Goal: Task Accomplishment & Management: Understand process/instructions

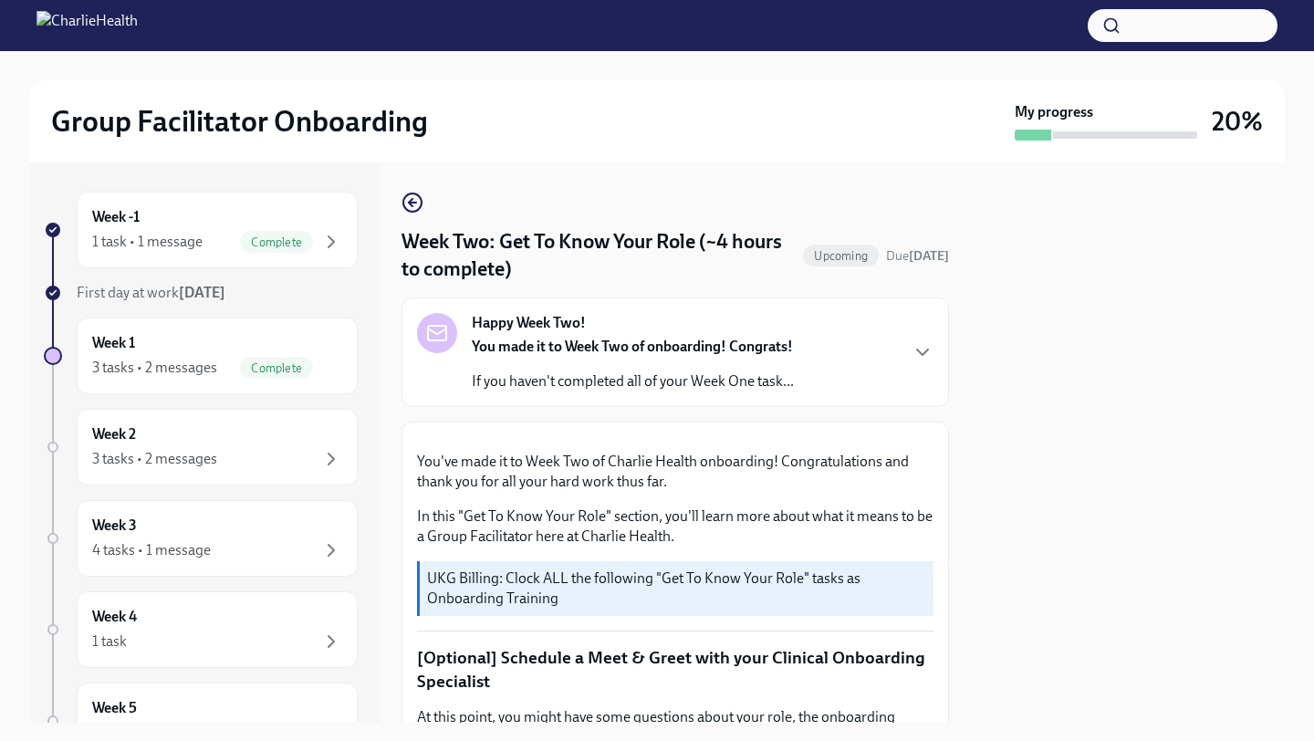
scroll to position [1496, 0]
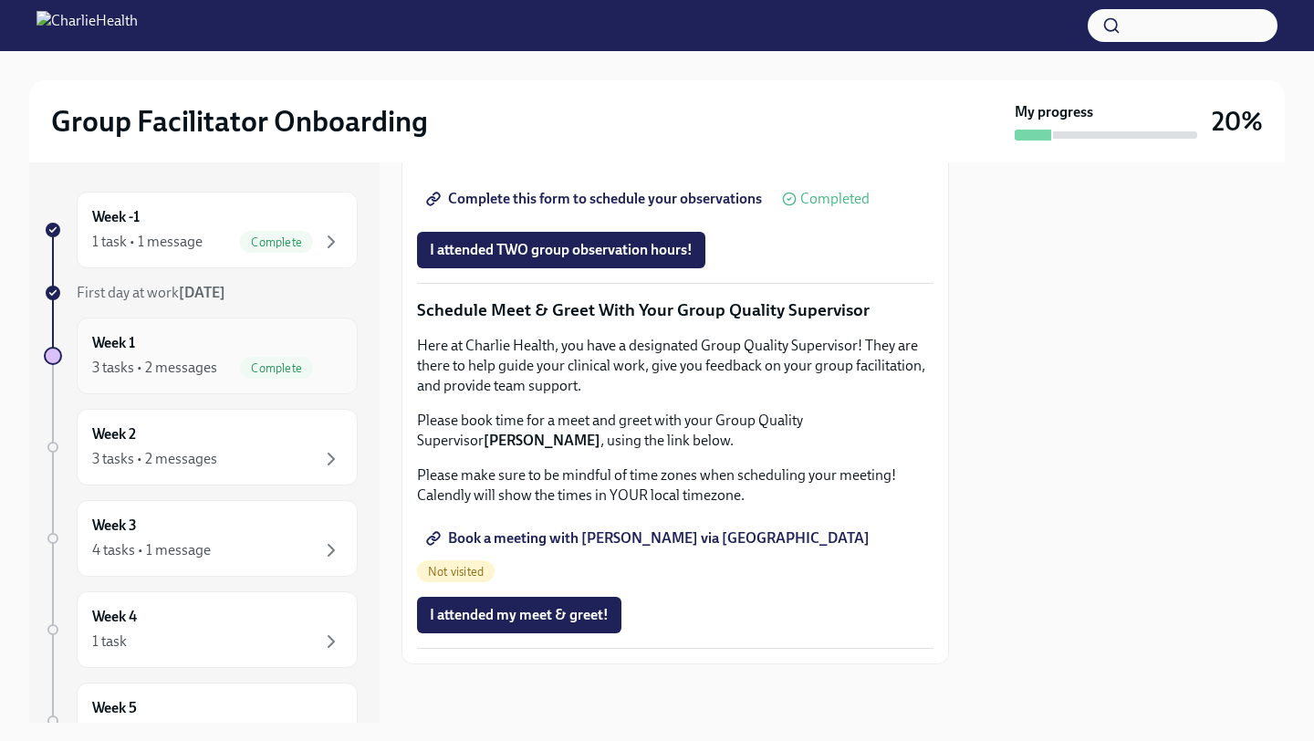
click at [129, 358] on div "3 tasks • 2 messages" at bounding box center [154, 368] width 125 height 20
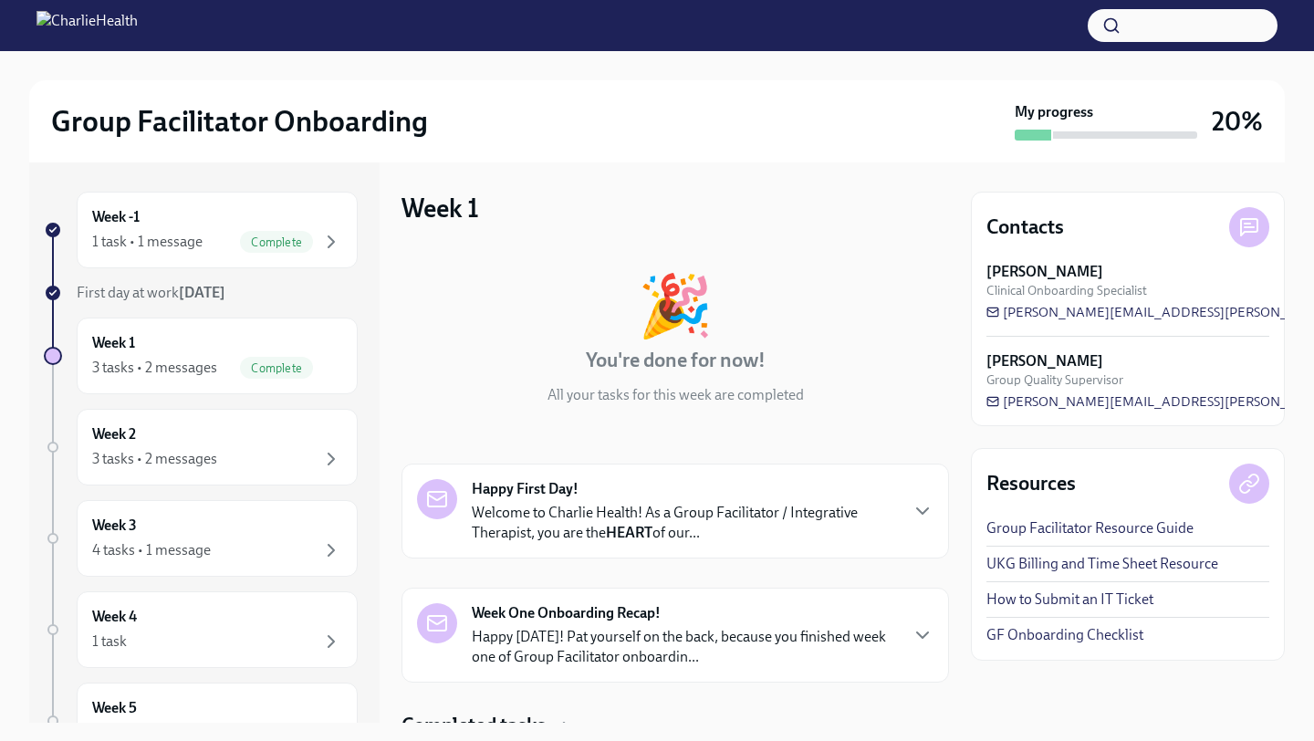
click at [631, 527] on strong "HEART" at bounding box center [629, 532] width 47 height 17
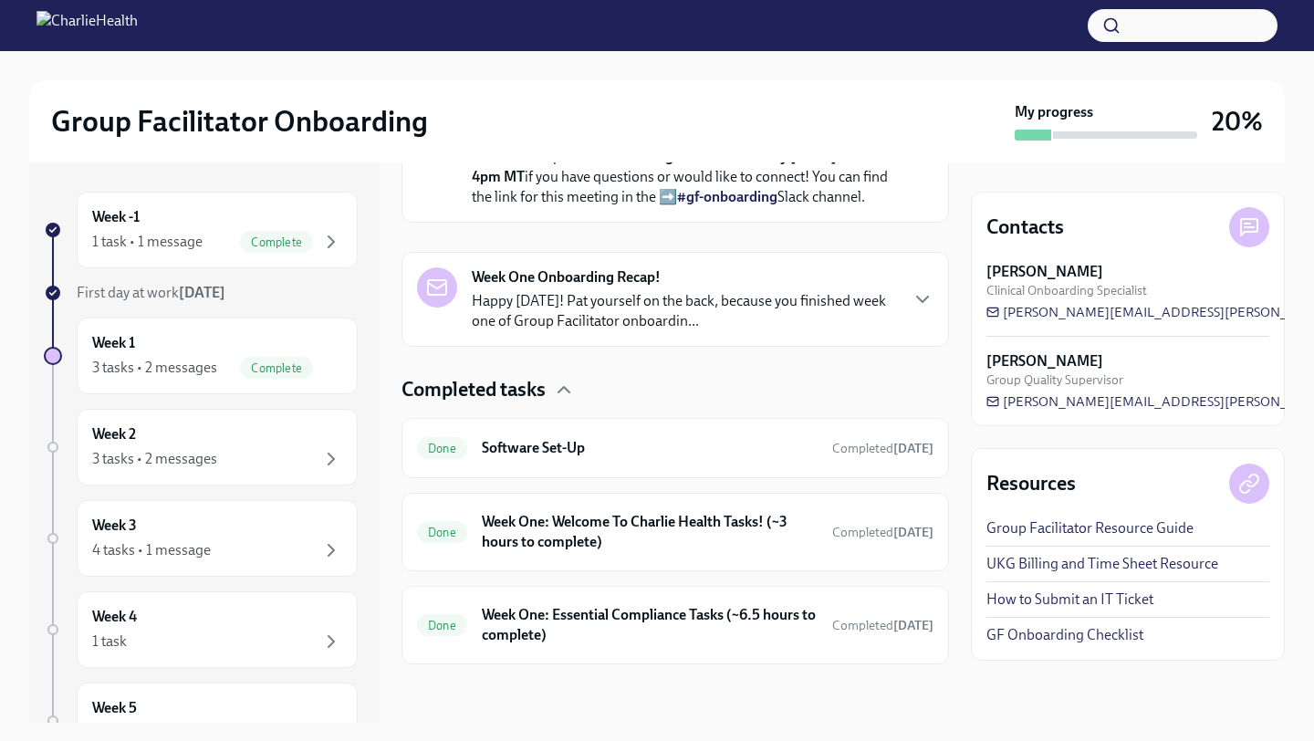
scroll to position [1153, 0]
click at [683, 627] on h6 "Week One: Essential Compliance Tasks (~6.5 hours to complete)" at bounding box center [650, 625] width 336 height 40
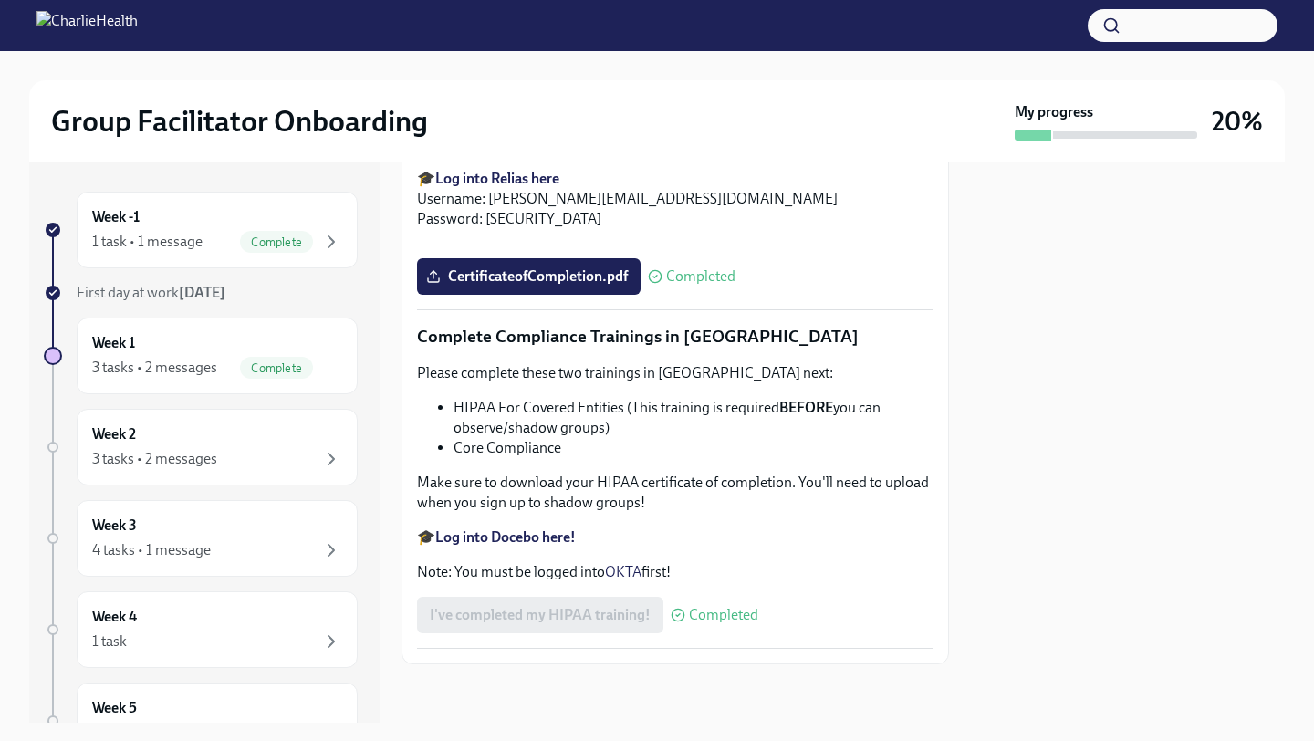
scroll to position [4235, 0]
click at [1082, 407] on div at bounding box center [1128, 442] width 314 height 560
click at [191, 465] on div "3 tasks • 2 messages" at bounding box center [154, 459] width 125 height 20
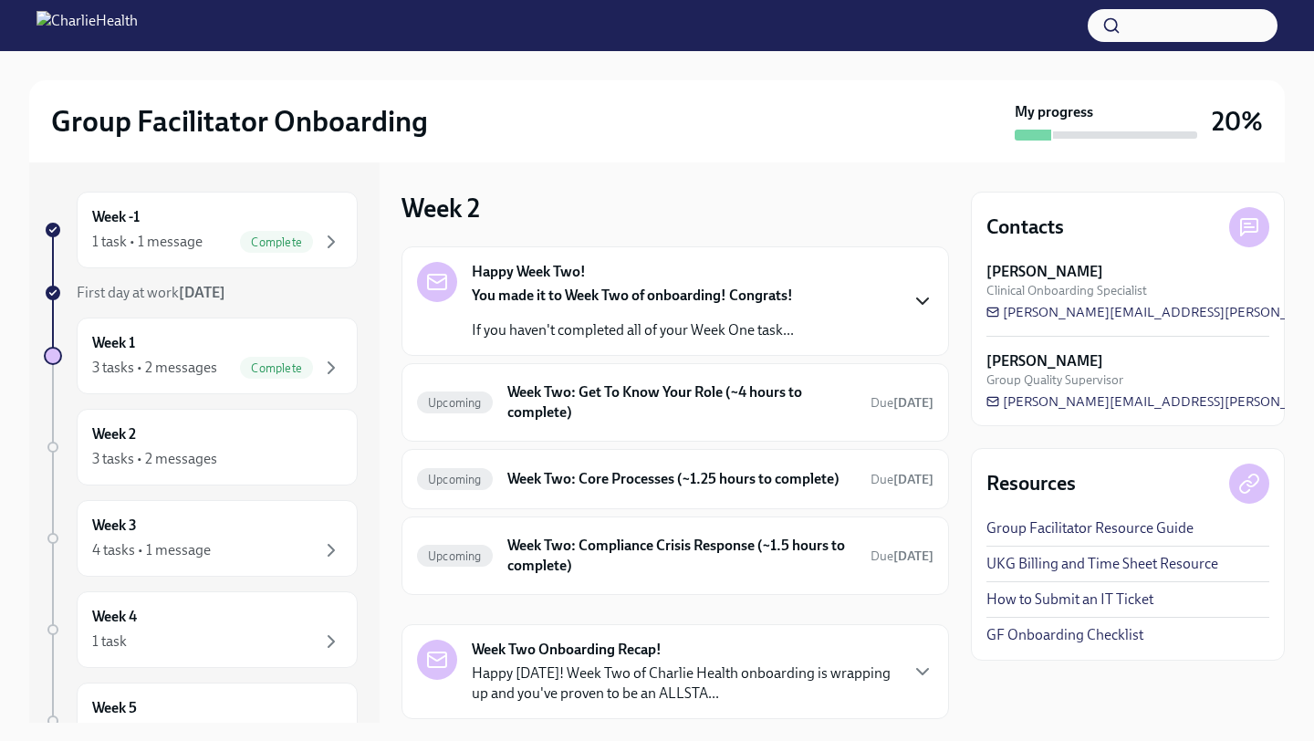
click at [917, 303] on icon "button" at bounding box center [923, 301] width 22 height 22
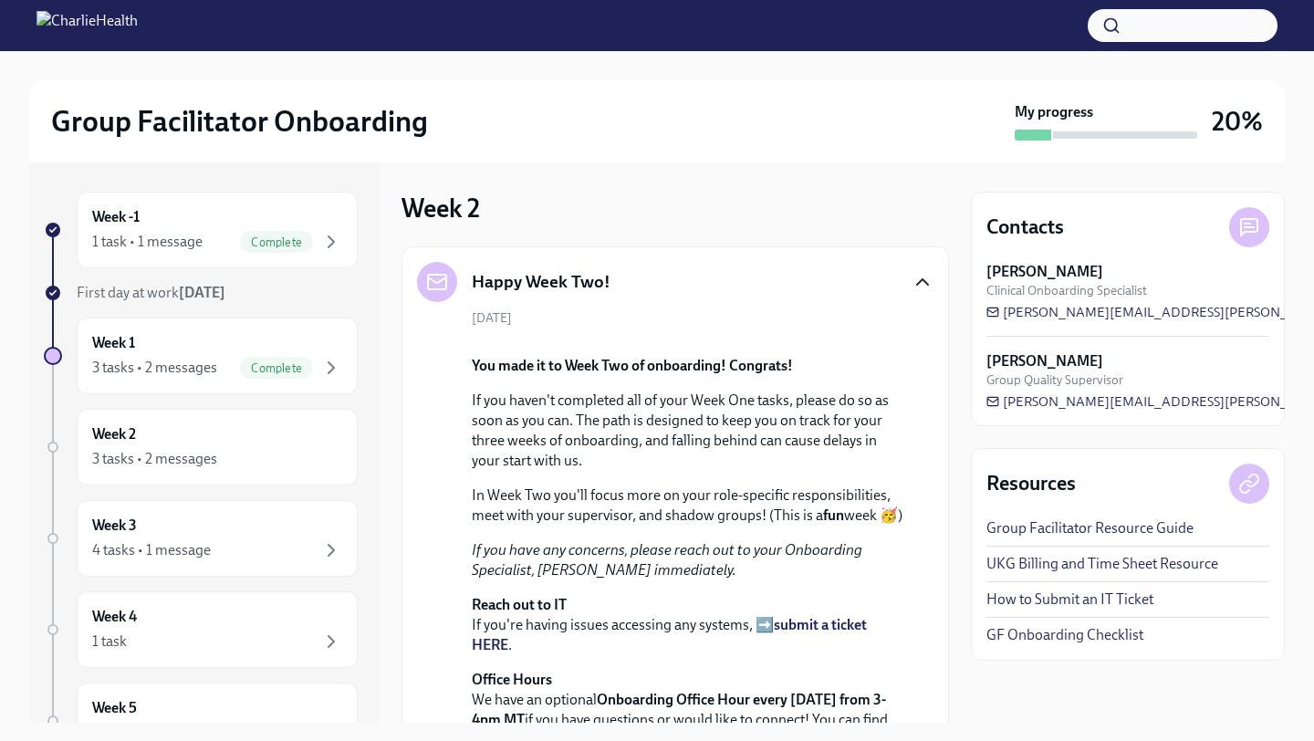
click at [831, 471] on p "If you haven't completed all of your Week One tasks, please do so as soon as yo…" at bounding box center [688, 431] width 433 height 80
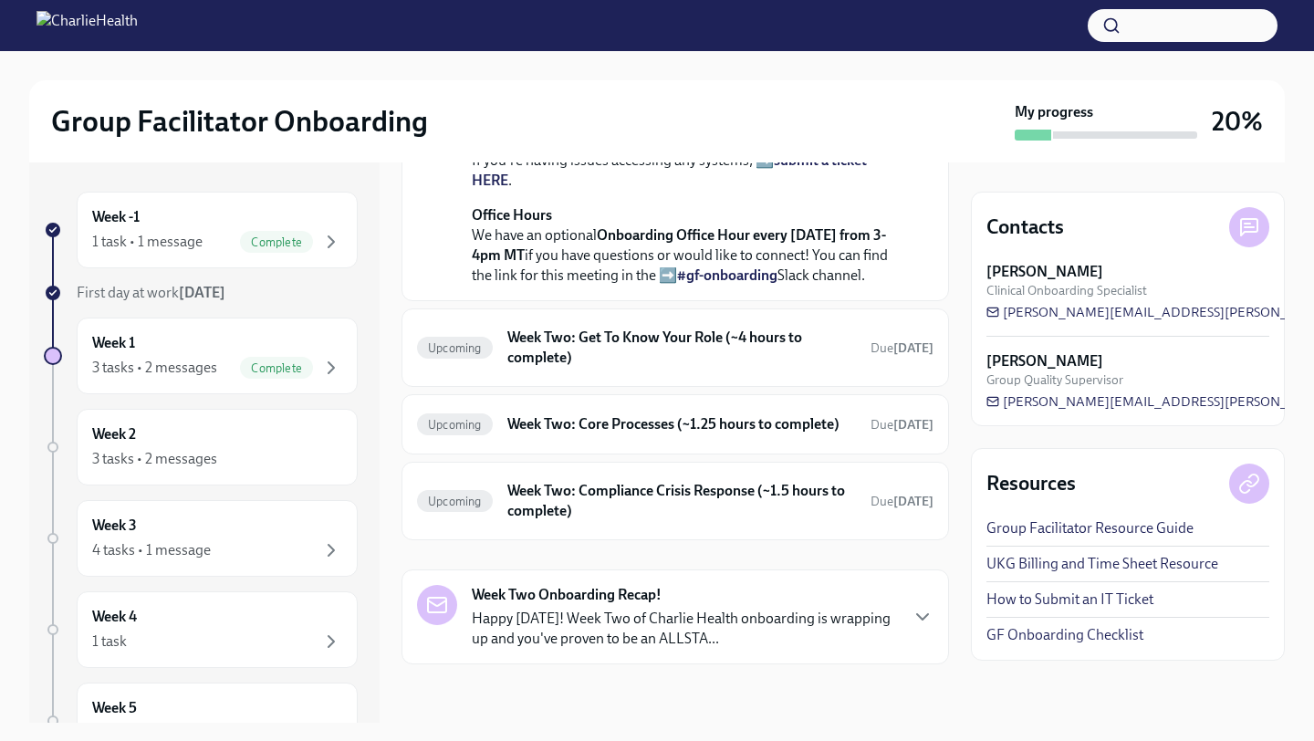
scroll to position [660, 0]
click at [661, 369] on div "Upcoming Week Two: Get To Know Your Role (~4 hours to complete) Due [DATE]" at bounding box center [675, 347] width 516 height 47
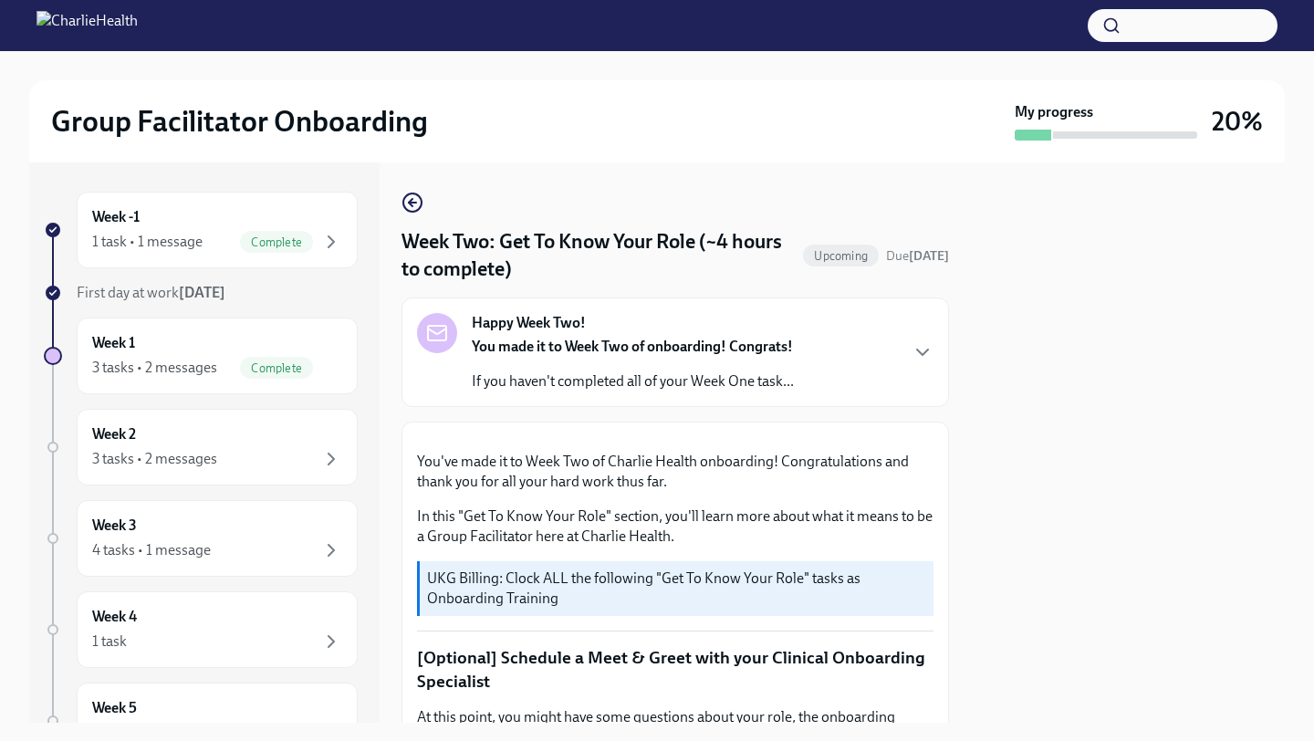
click at [1007, 422] on div at bounding box center [1128, 442] width 314 height 560
click at [915, 355] on icon "button" at bounding box center [923, 352] width 22 height 22
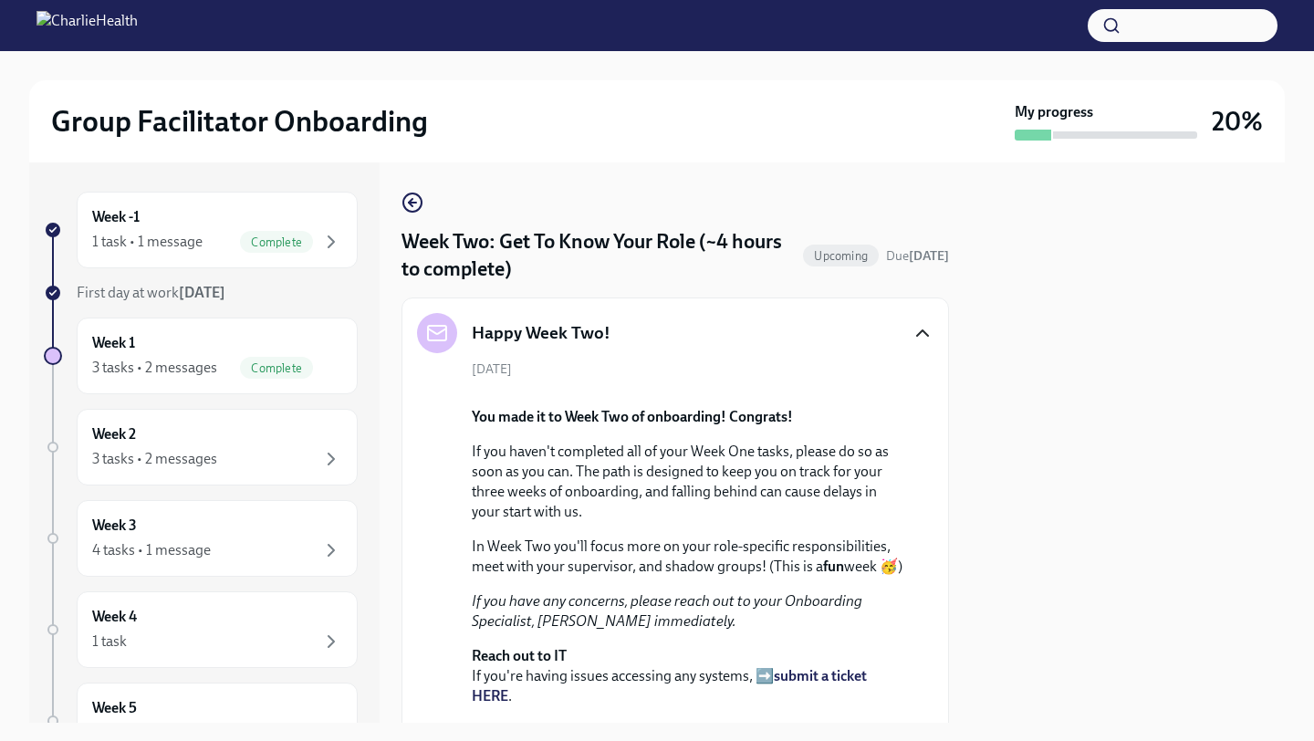
click at [861, 522] on p "If you haven't completed all of your Week One tasks, please do so as soon as yo…" at bounding box center [688, 482] width 433 height 80
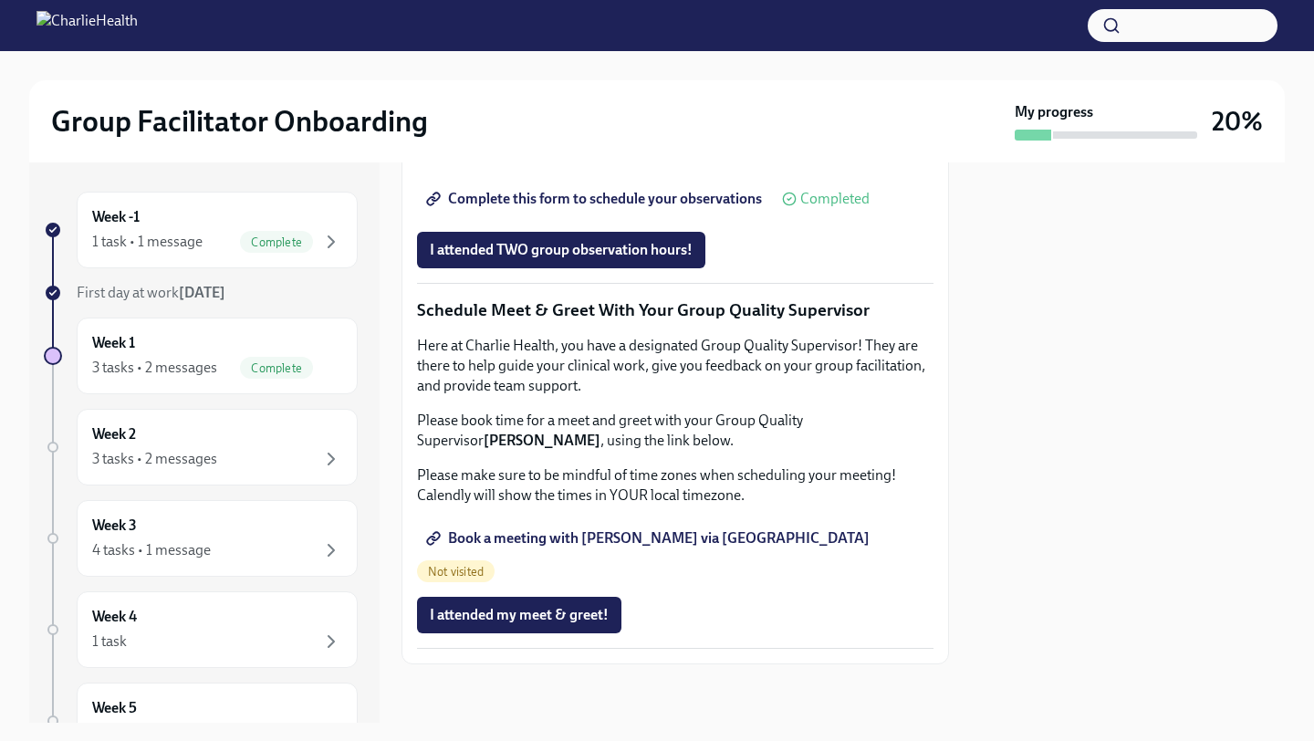
scroll to position [2326, 0]
